Goal: Task Accomplishment & Management: Manage account settings

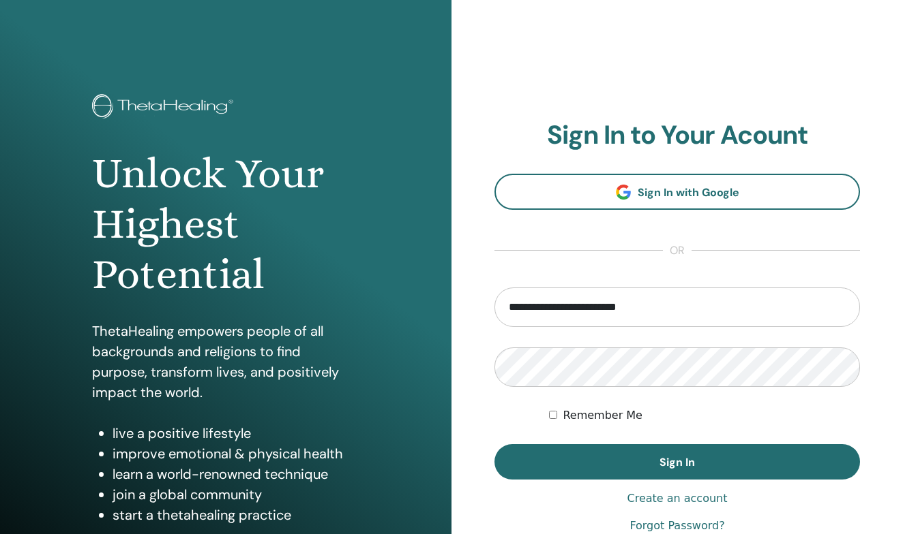
type input "**********"
click at [677, 462] on button "Sign In" at bounding box center [676, 461] width 365 height 35
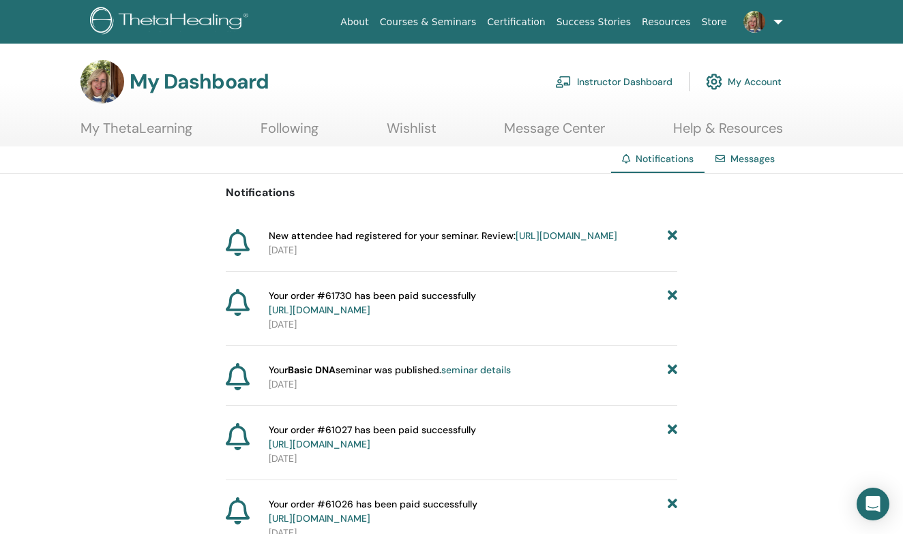
click at [630, 82] on link "Instructor Dashboard" at bounding box center [613, 82] width 117 height 30
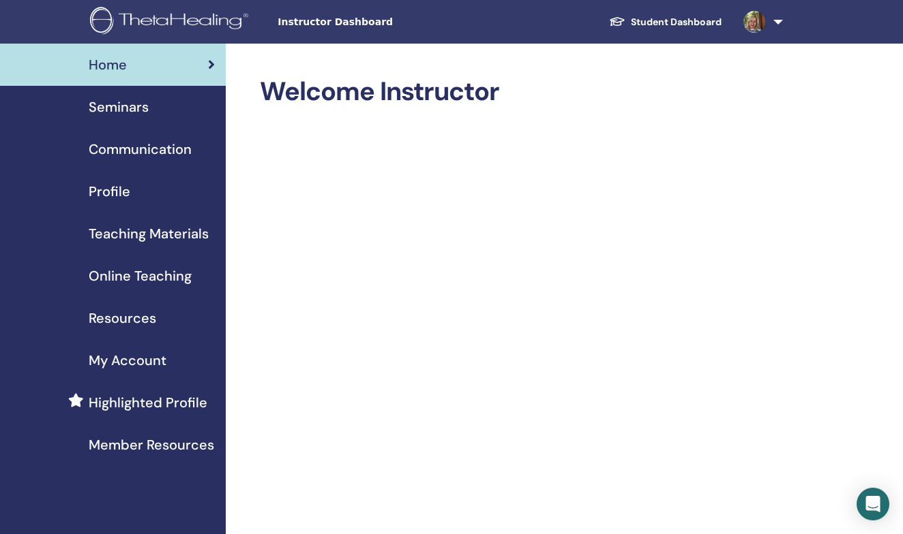
click at [133, 362] on span "My Account" at bounding box center [128, 360] width 78 height 20
